Goal: Transaction & Acquisition: Download file/media

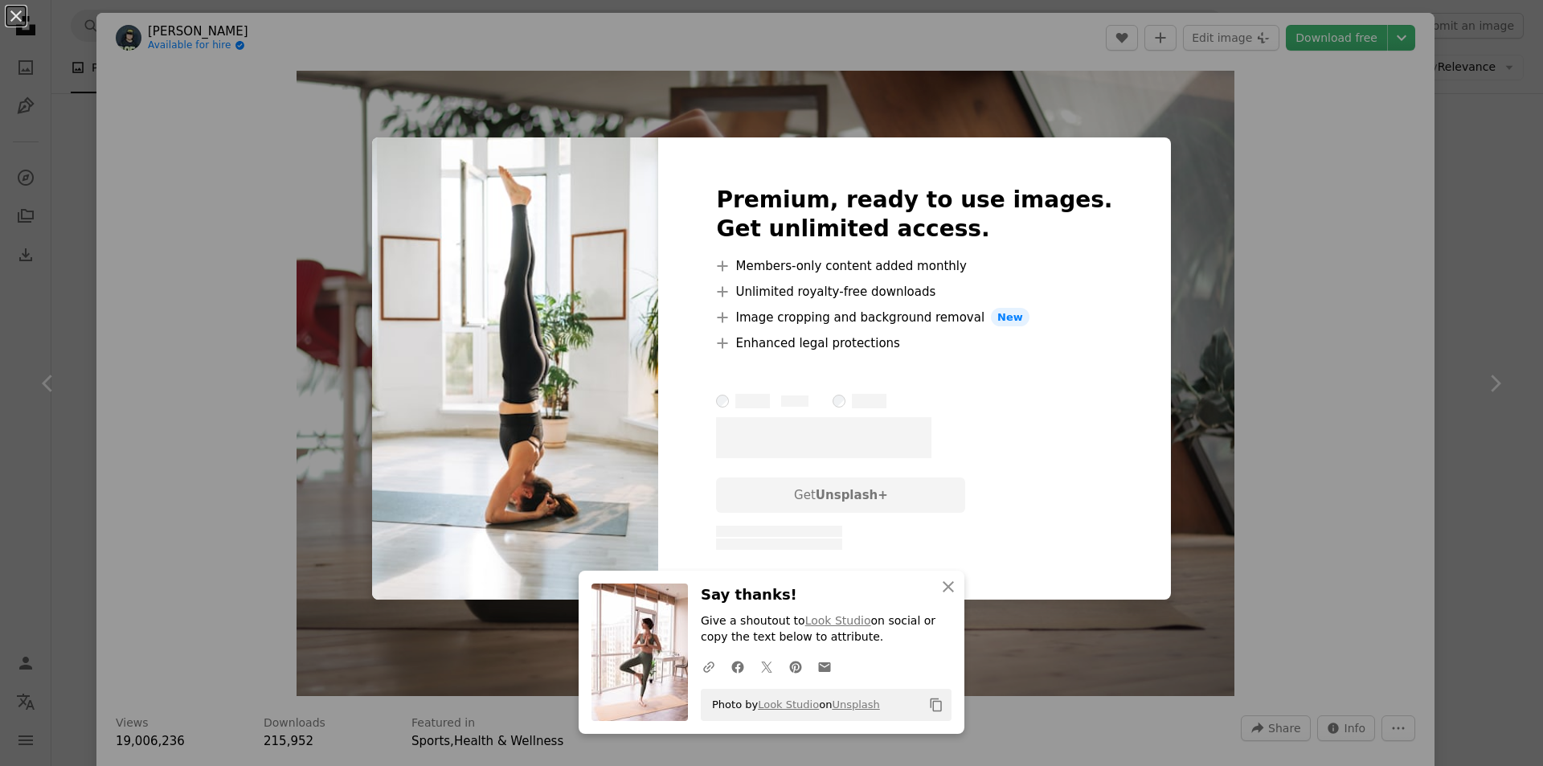
scroll to position [6096, 0]
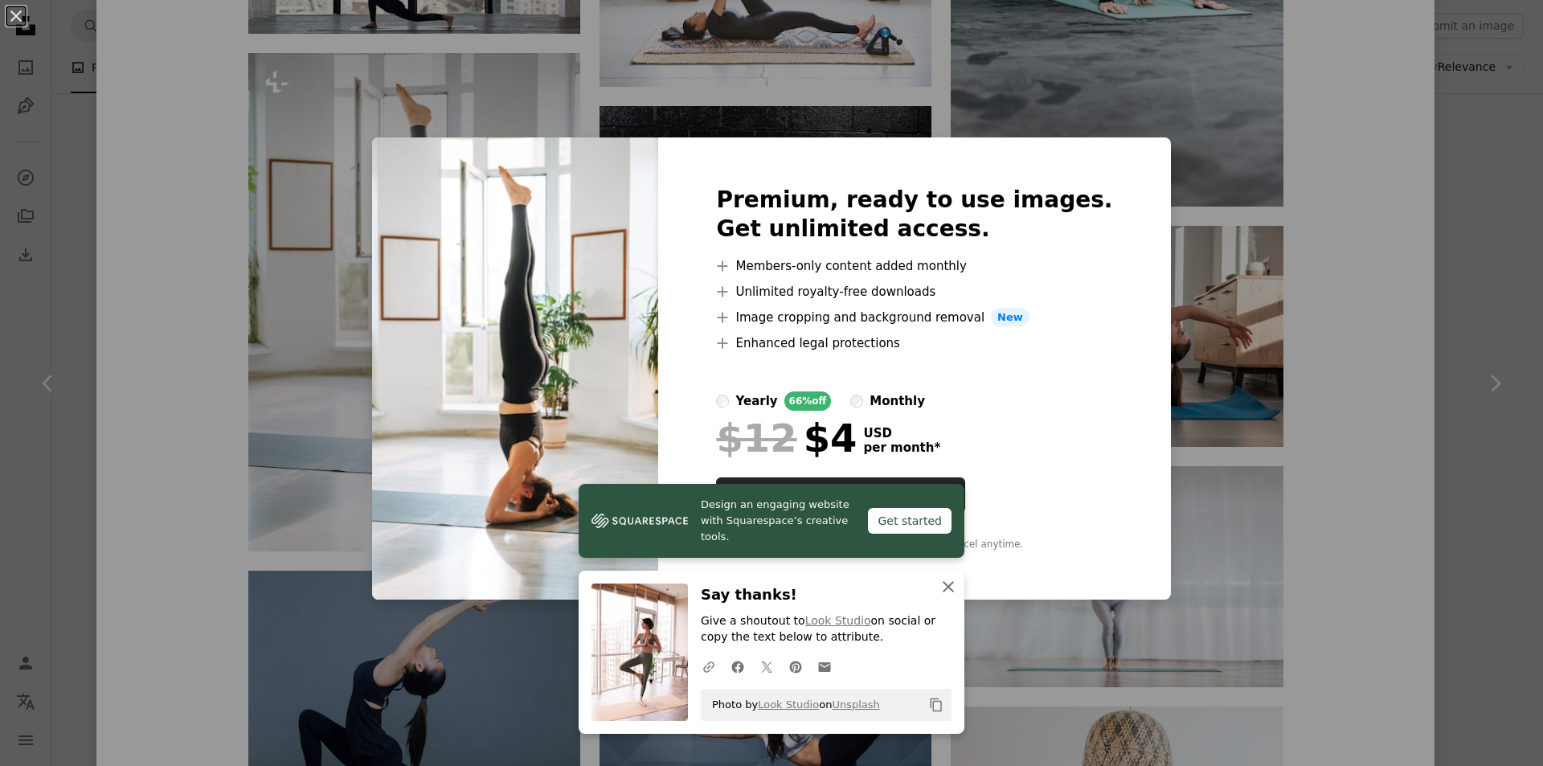
click at [942, 582] on icon "button" at bounding box center [947, 586] width 11 height 11
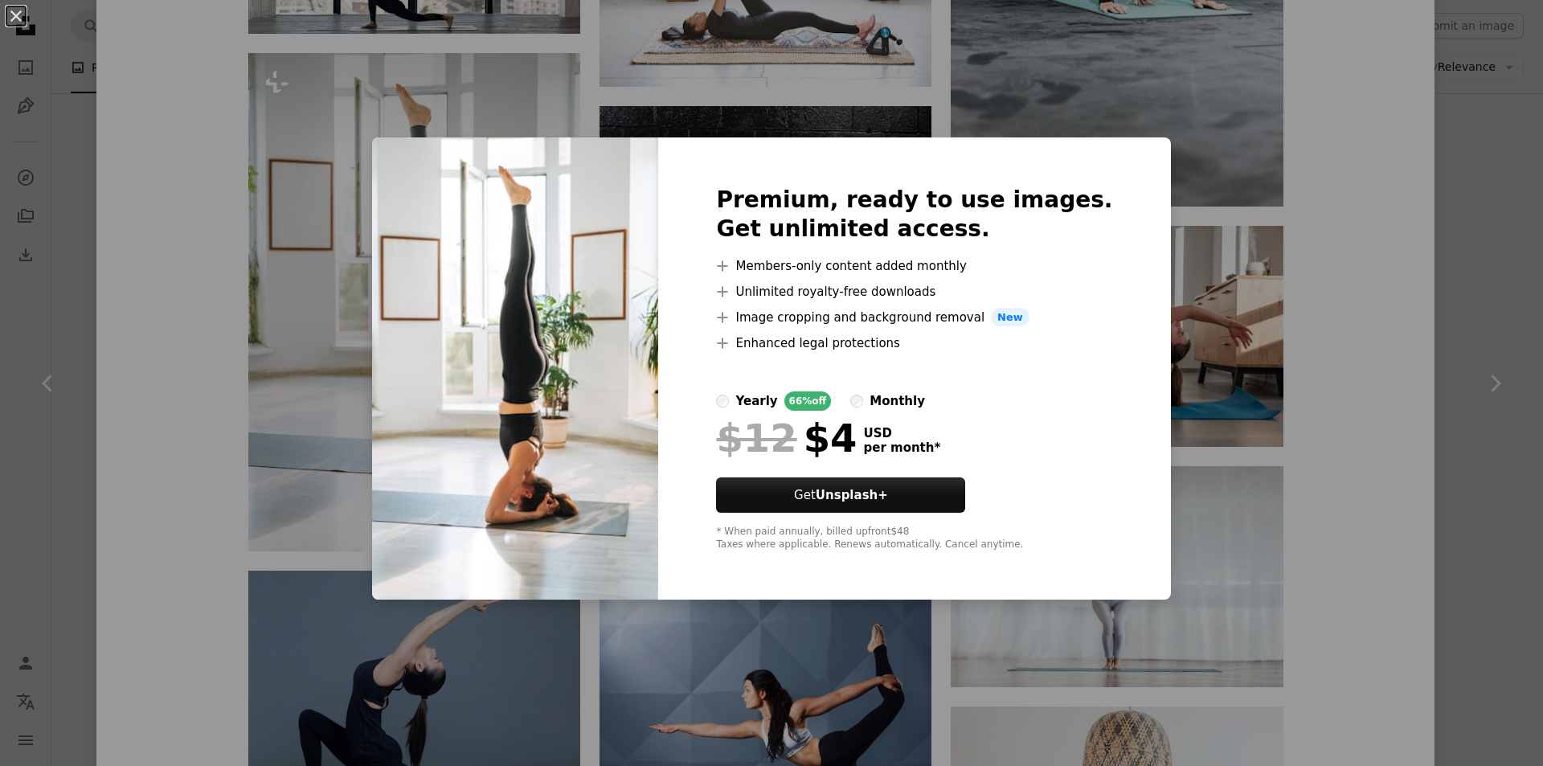
click at [1195, 509] on div "An X shape Premium, ready to use images. Get unlimited access. A plus sign Memb…" at bounding box center [771, 383] width 1543 height 766
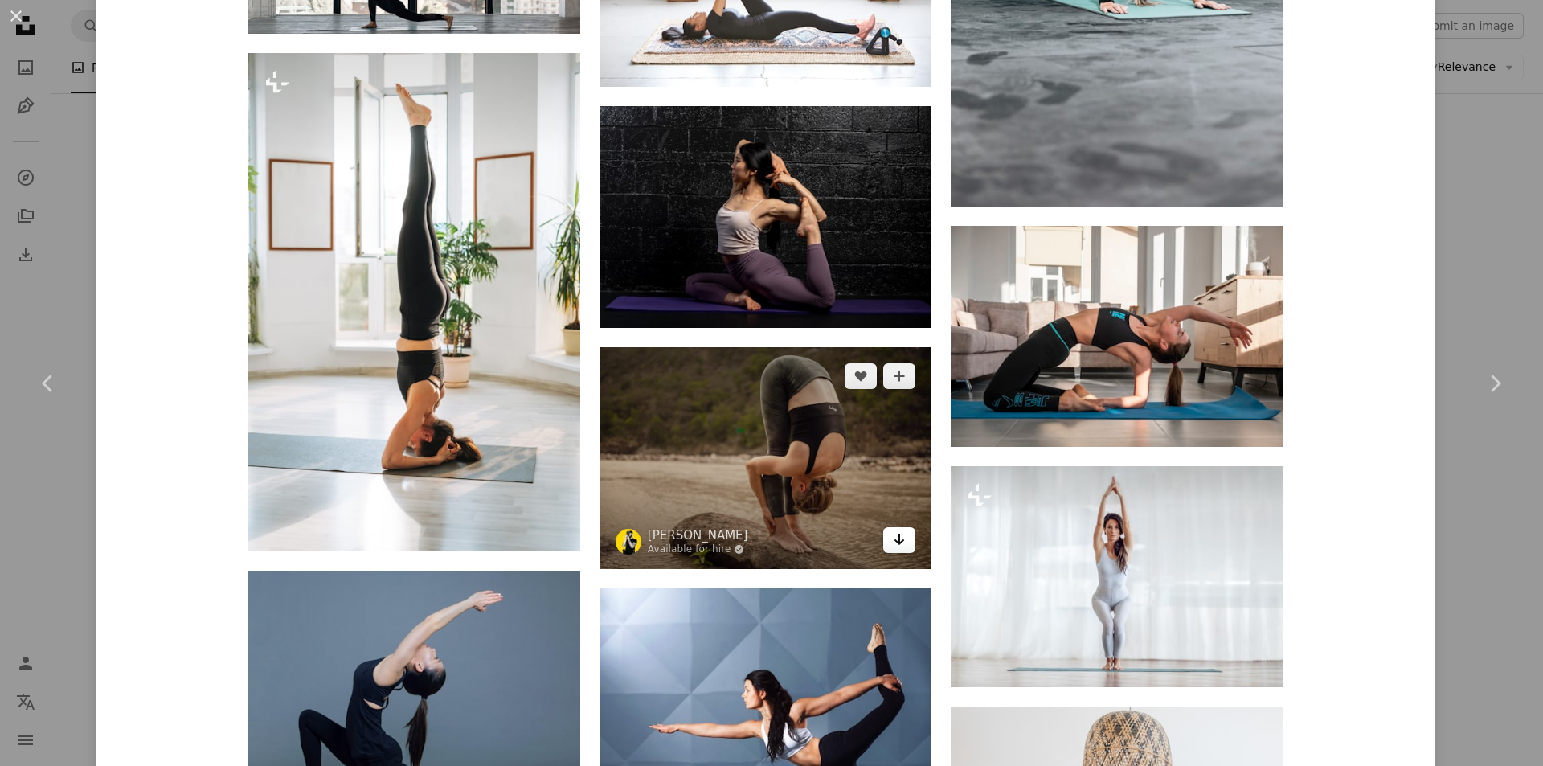
click at [896, 529] on icon "Arrow pointing down" at bounding box center [899, 538] width 13 height 19
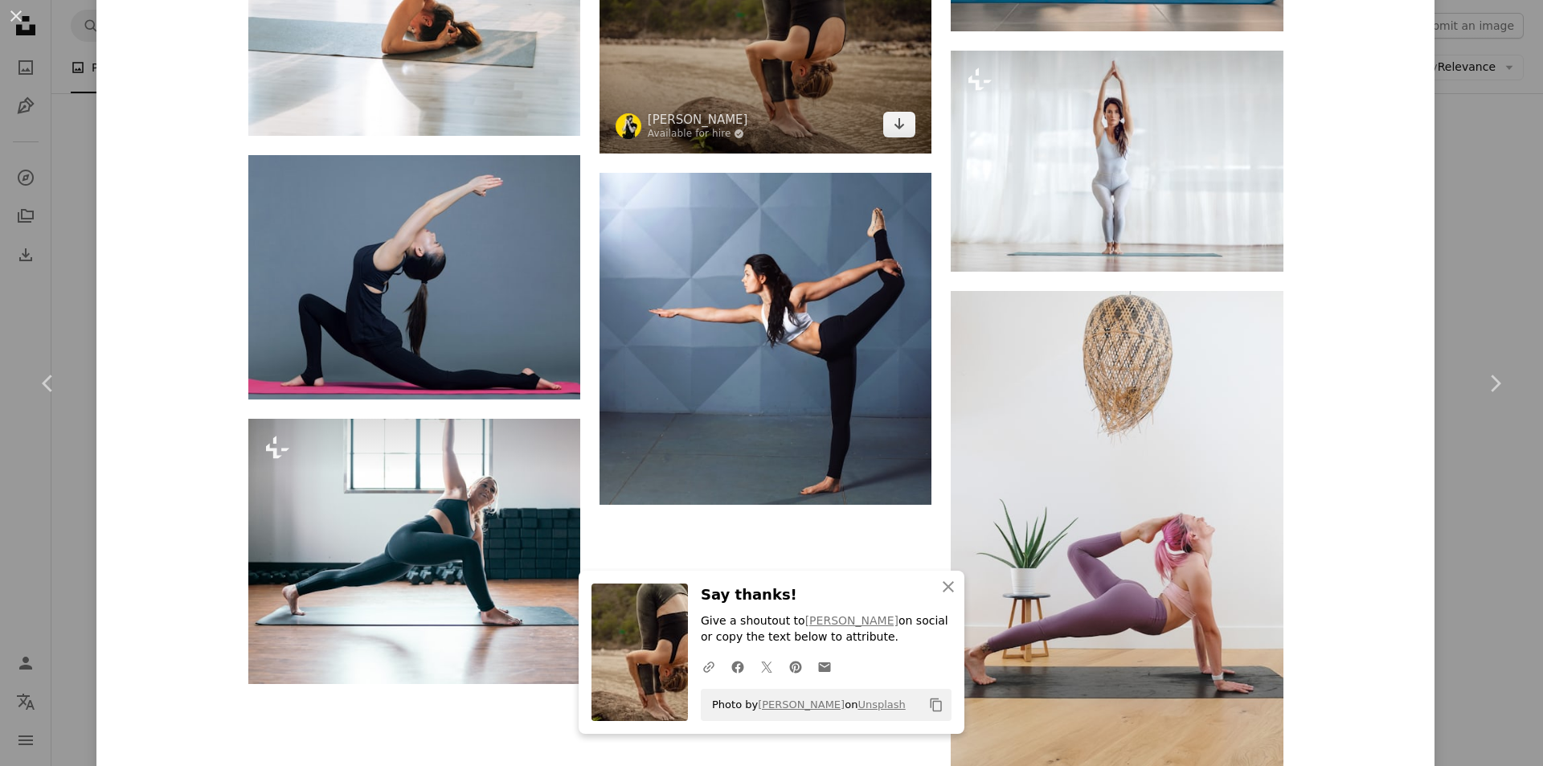
scroll to position [6578, 0]
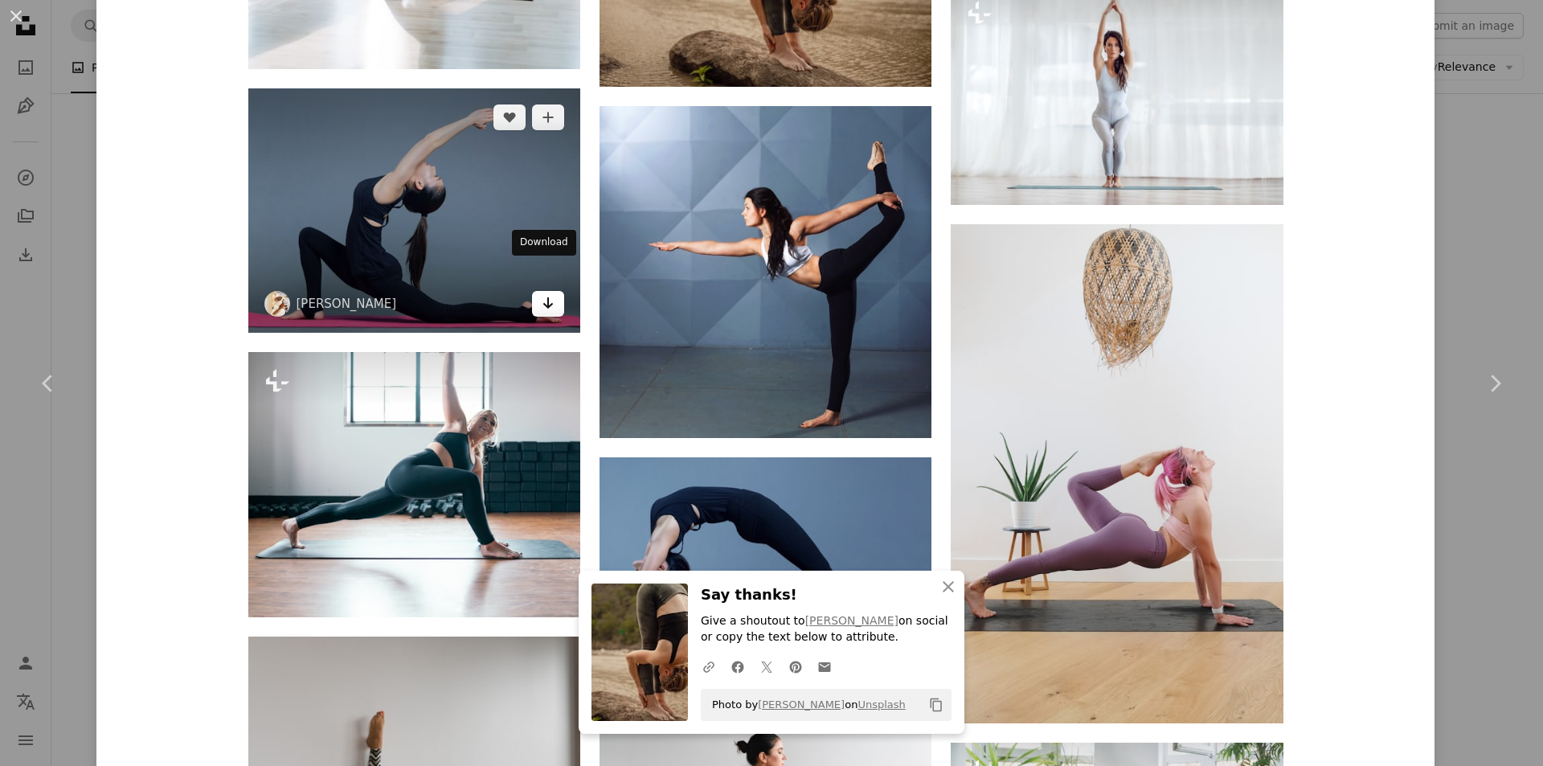
click at [542, 293] on icon "Arrow pointing down" at bounding box center [548, 302] width 13 height 19
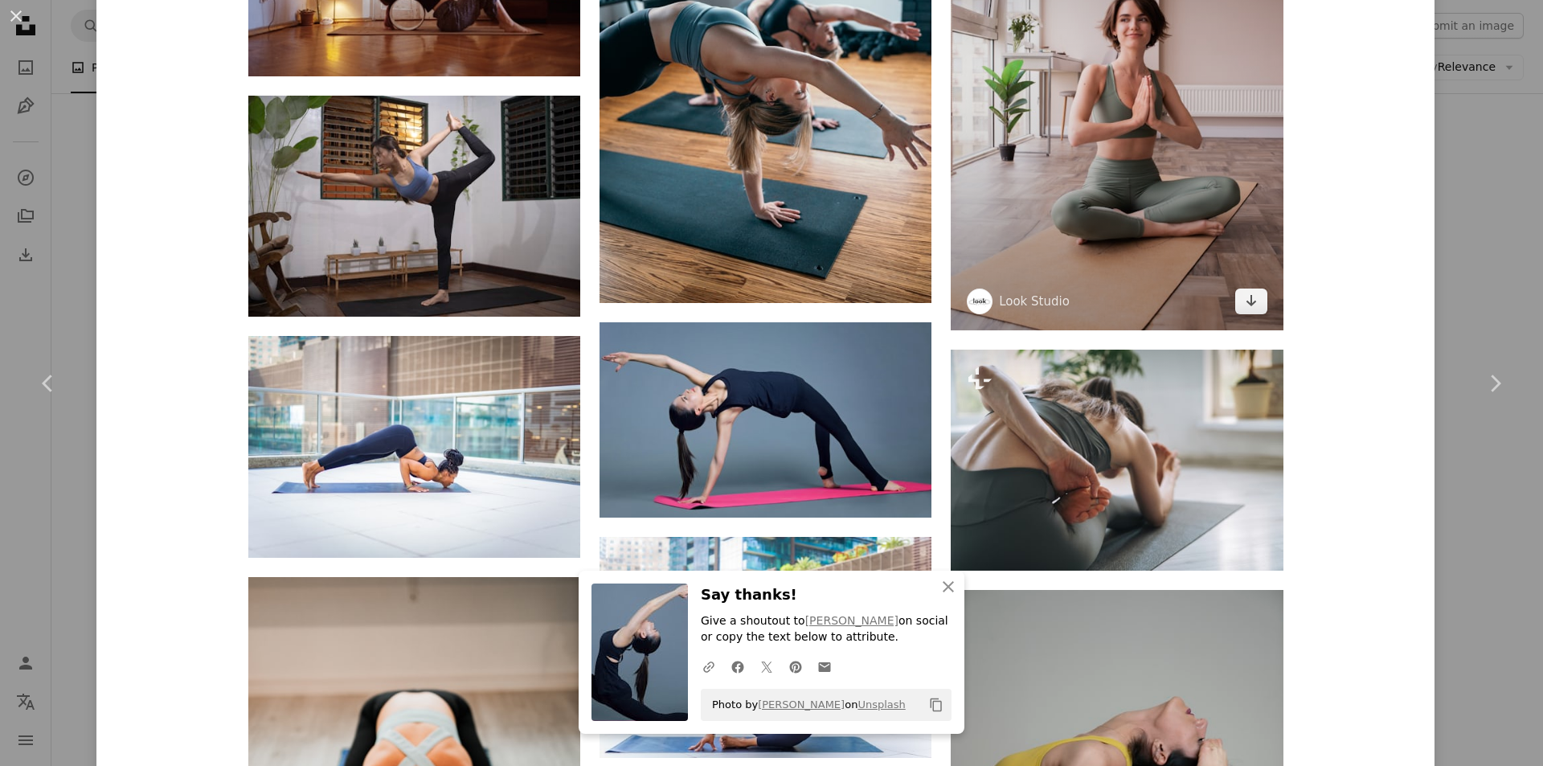
scroll to position [8425, 0]
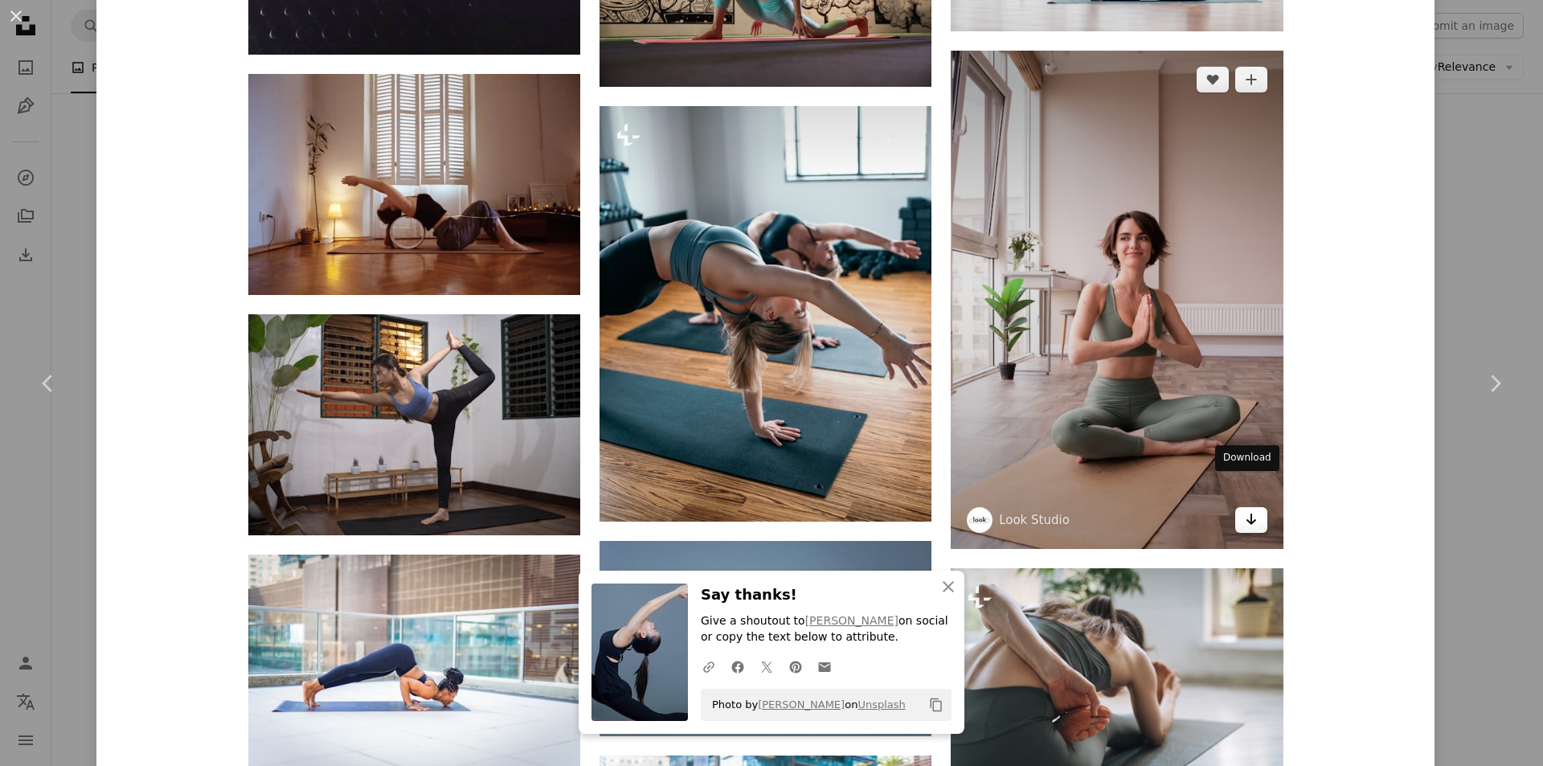
click at [1244, 509] on icon "Arrow pointing down" at bounding box center [1250, 518] width 13 height 19
